Goal: Task Accomplishment & Management: Manage account settings

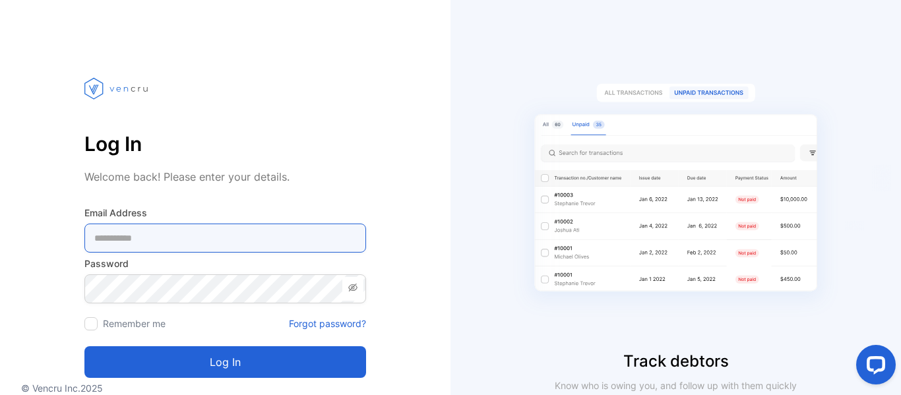
click at [191, 242] on Address-inputemail "email" at bounding box center [225, 238] width 282 height 29
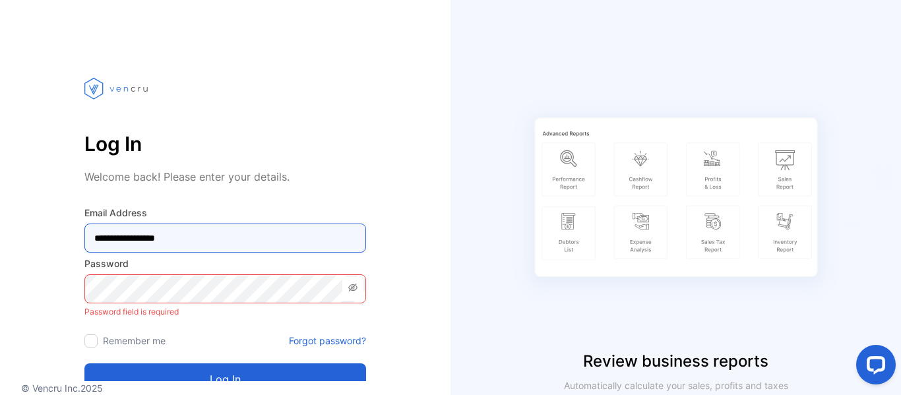
type Address-inputemail "**********"
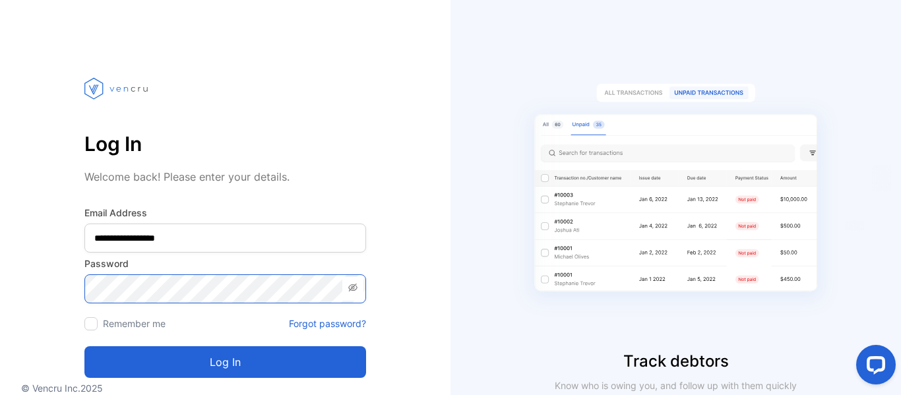
click at [84, 346] on button "Log in" at bounding box center [225, 362] width 282 height 32
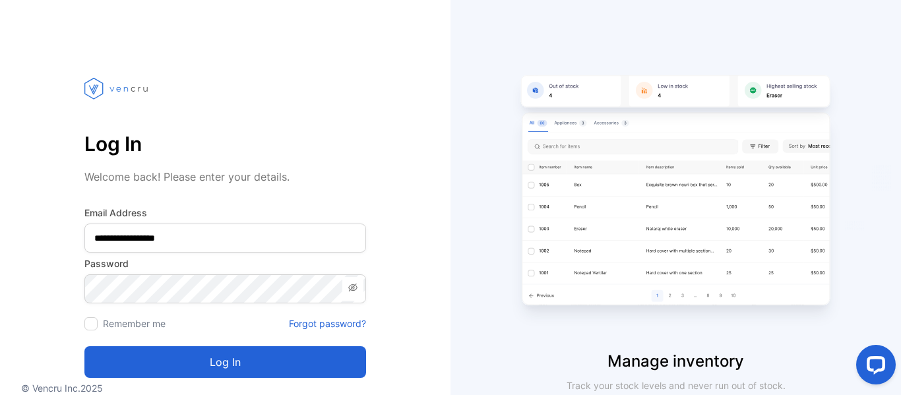
click at [352, 288] on icon at bounding box center [352, 288] width 9 height 8
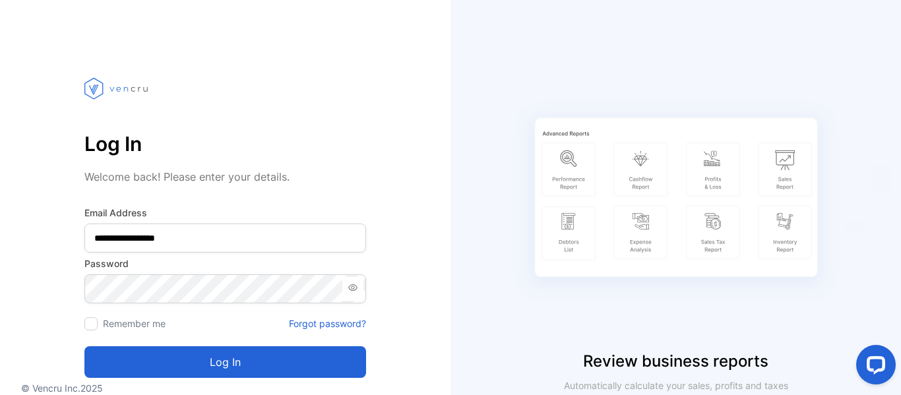
click at [221, 364] on button "Log in" at bounding box center [225, 362] width 282 height 32
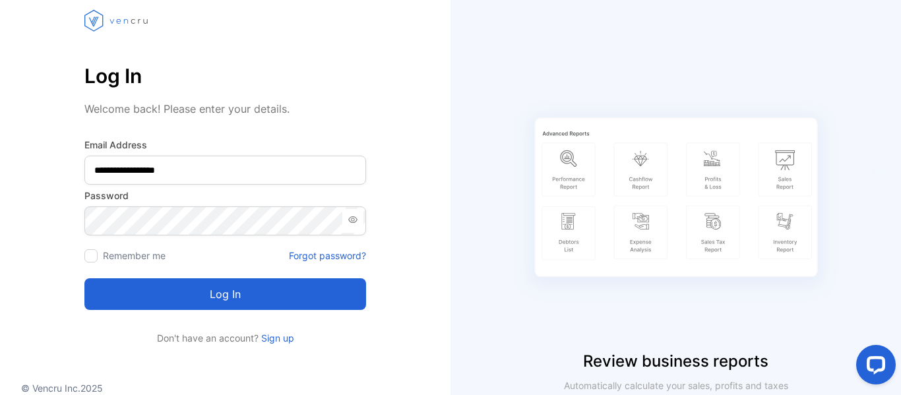
scroll to position [71, 0]
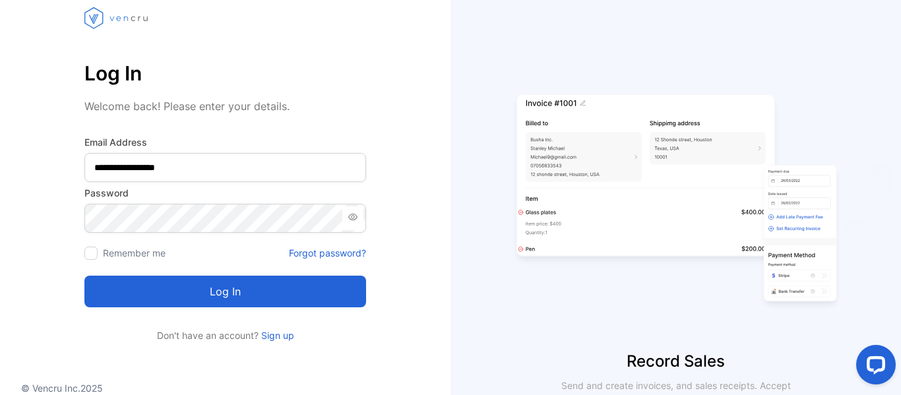
click at [324, 251] on link "Forgot password?" at bounding box center [327, 253] width 77 height 14
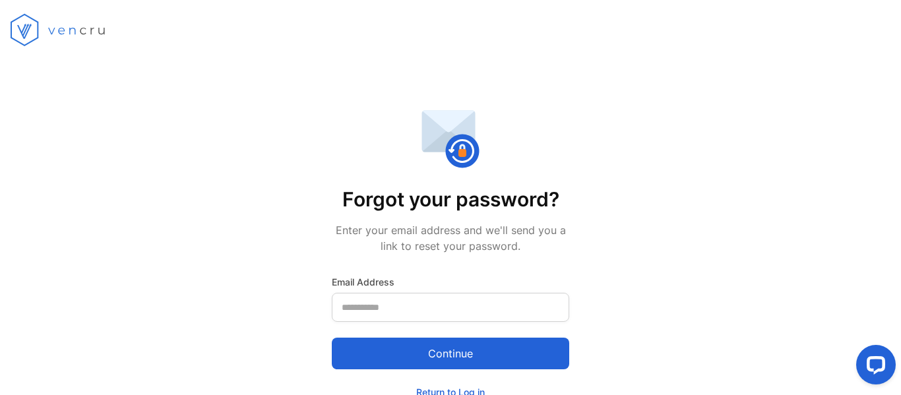
click at [377, 322] on div "Continue" at bounding box center [451, 346] width 238 height 48
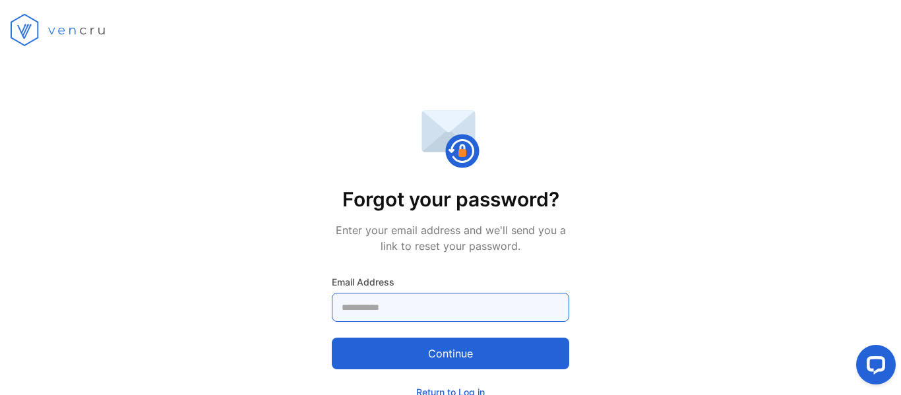
click at [376, 313] on Address-inputemail "email" at bounding box center [451, 307] width 238 height 29
type Address-inputemail "**********"
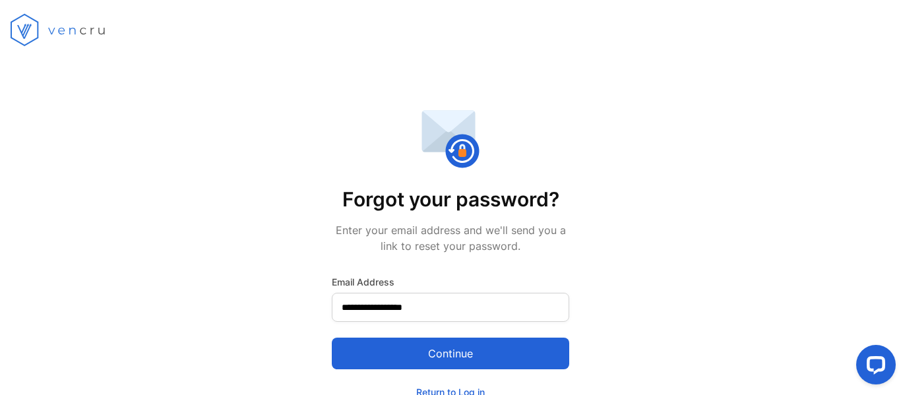
click at [445, 346] on button "Continue" at bounding box center [451, 354] width 238 height 32
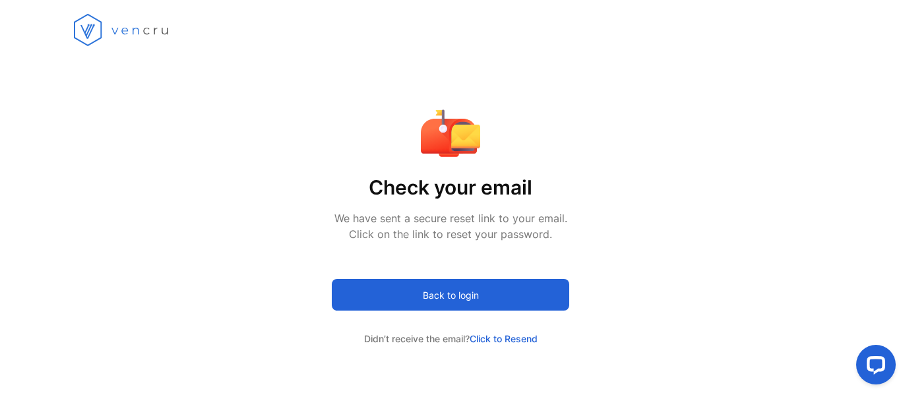
click at [521, 339] on span "Click to Resend" at bounding box center [504, 338] width 68 height 11
click at [519, 339] on span "Click to Resend" at bounding box center [504, 338] width 68 height 11
click at [672, 265] on div "Check your email We have sent a secure reset link to your email. Click on the l…" at bounding box center [450, 197] width 901 height 395
click at [531, 339] on span "Click to Resend" at bounding box center [504, 338] width 68 height 11
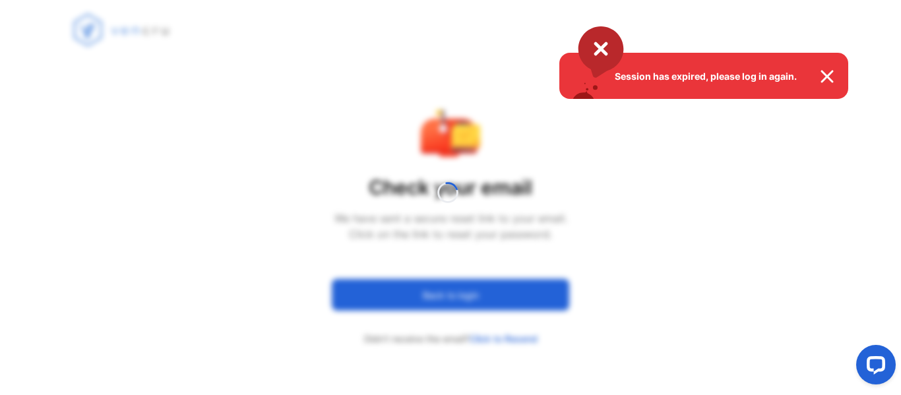
drag, startPoint x: 165, startPoint y: 40, endPoint x: 187, endPoint y: 44, distance: 22.7
click at [166, 40] on div "Session has expired, please log in again." at bounding box center [450, 197] width 901 height 395
